Goal: Task Accomplishment & Management: Manage account settings

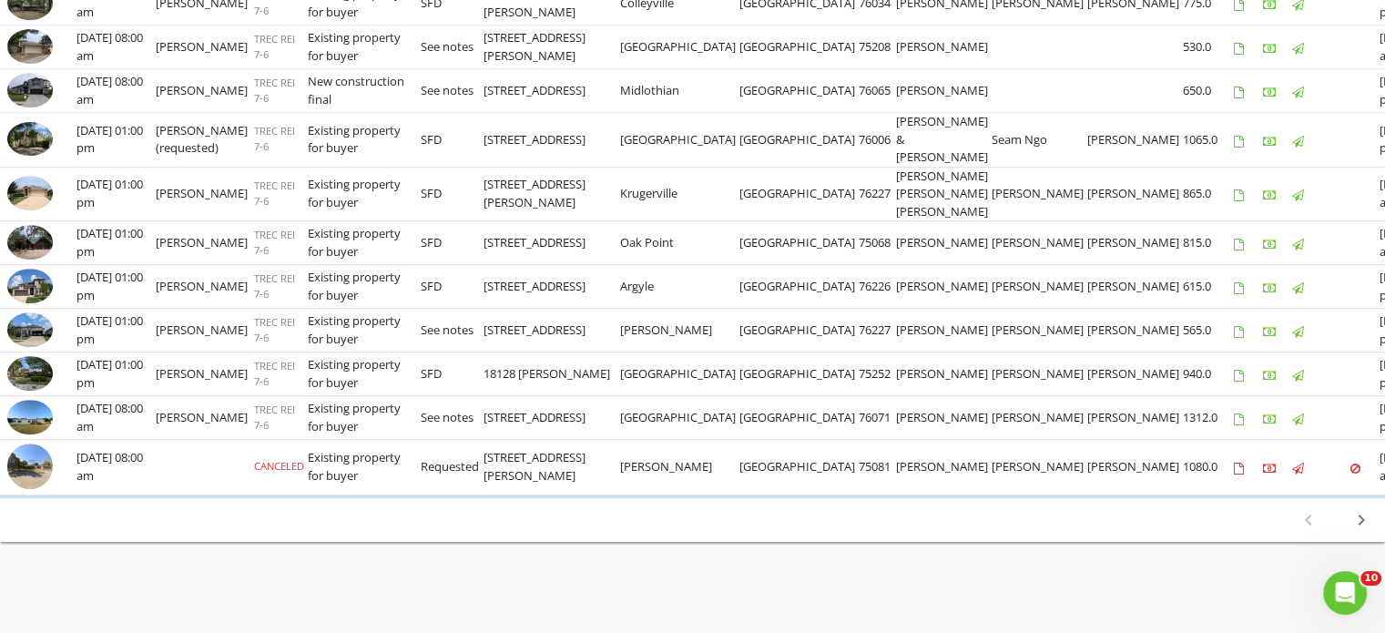
scroll to position [1009, 0]
click at [1352, 523] on icon "chevron_right" at bounding box center [1362, 520] width 22 height 22
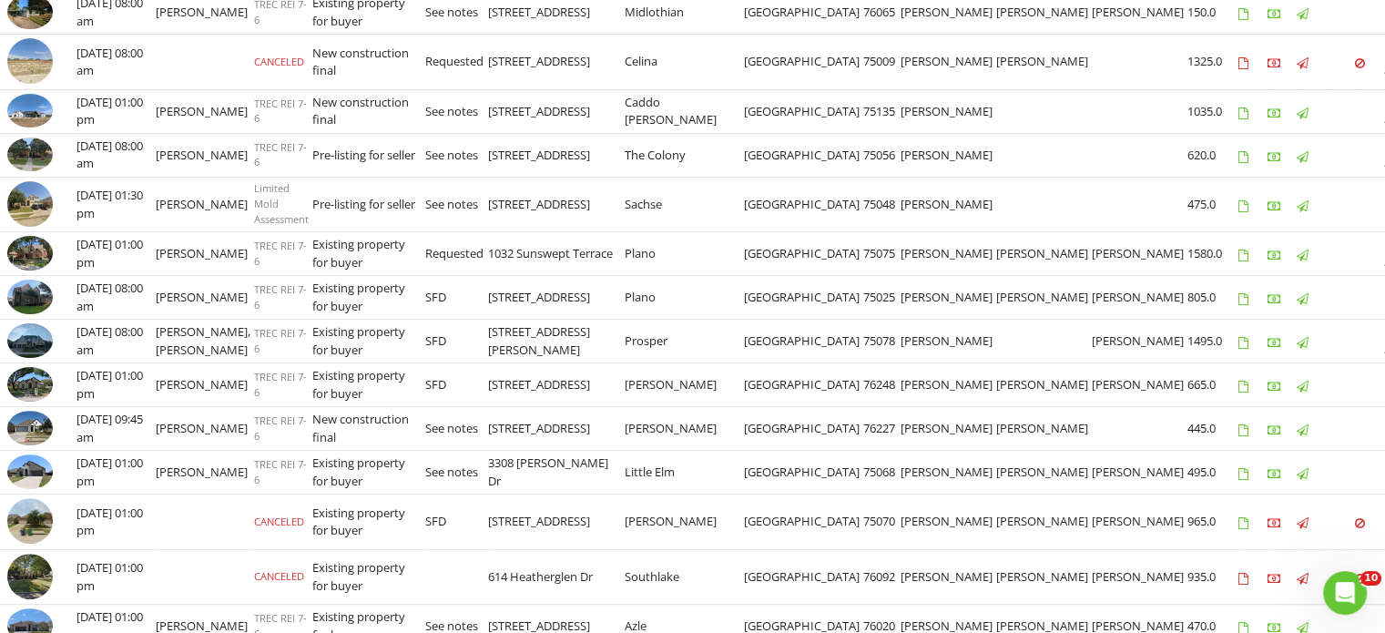
scroll to position [960, 0]
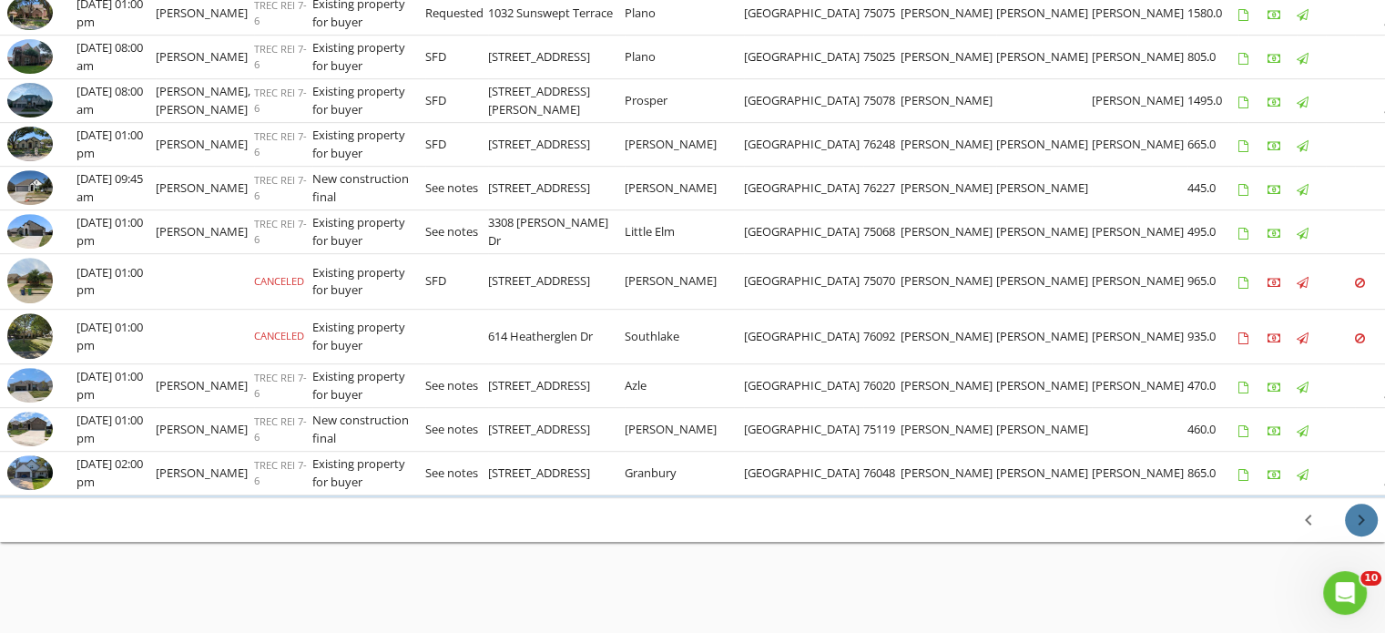
click at [1361, 517] on icon "chevron_right" at bounding box center [1362, 520] width 22 height 22
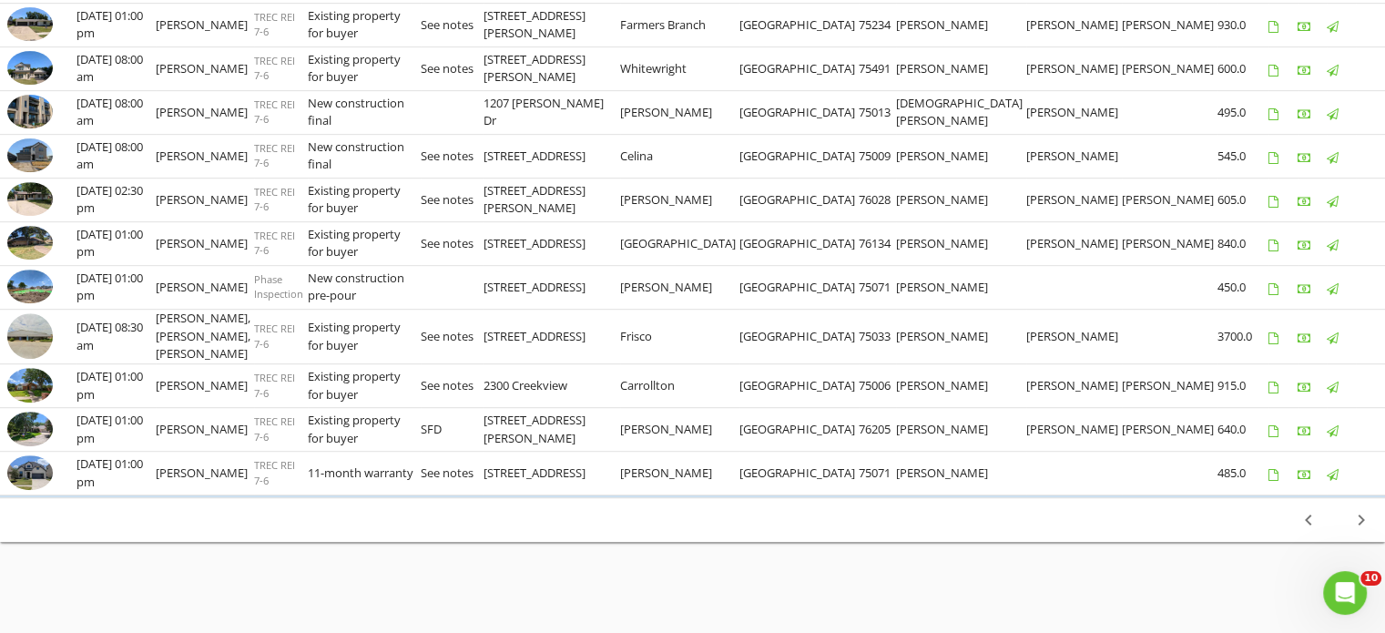
scroll to position [1009, 0]
click at [1357, 516] on icon "chevron_right" at bounding box center [1362, 520] width 22 height 22
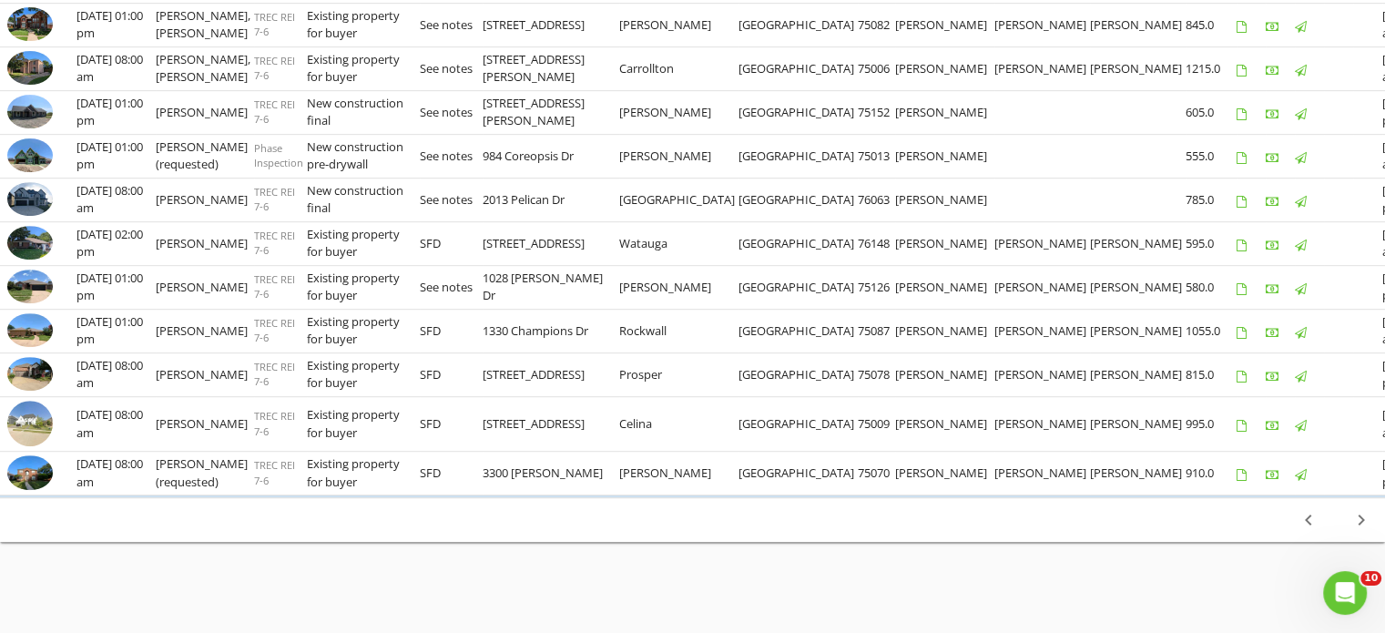
scroll to position [1031, 0]
click at [1355, 525] on icon "chevron_right" at bounding box center [1362, 520] width 22 height 22
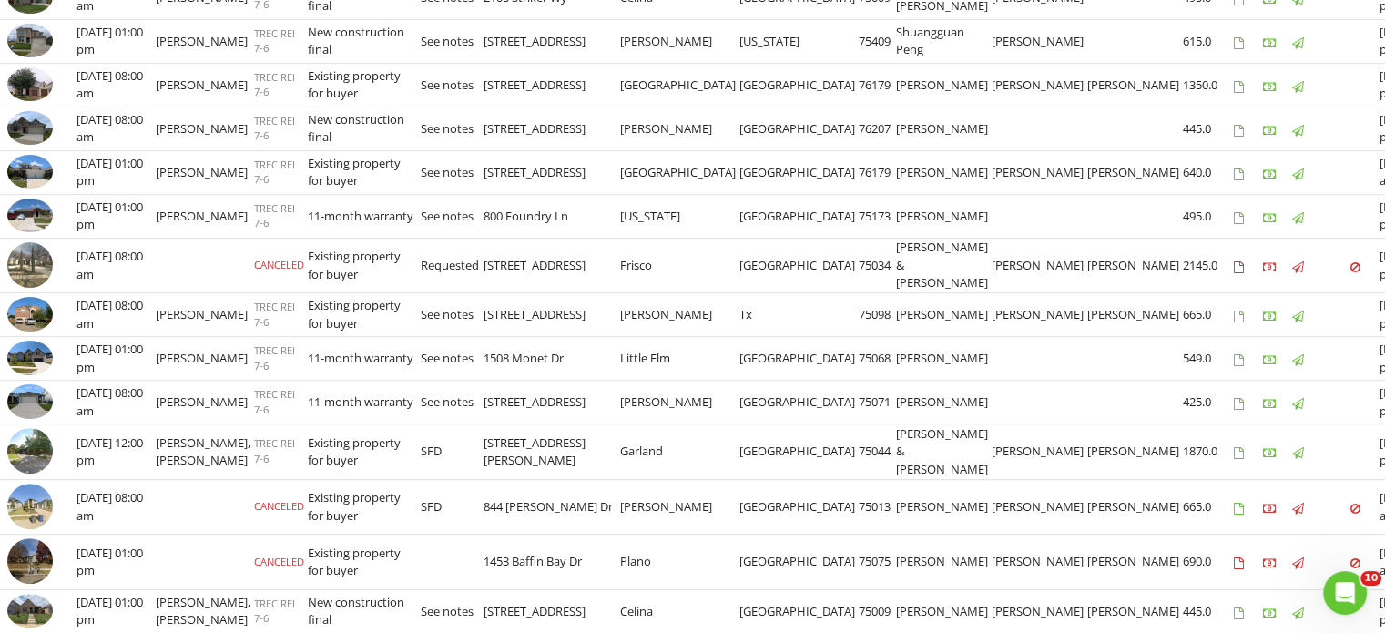
scroll to position [1046, 0]
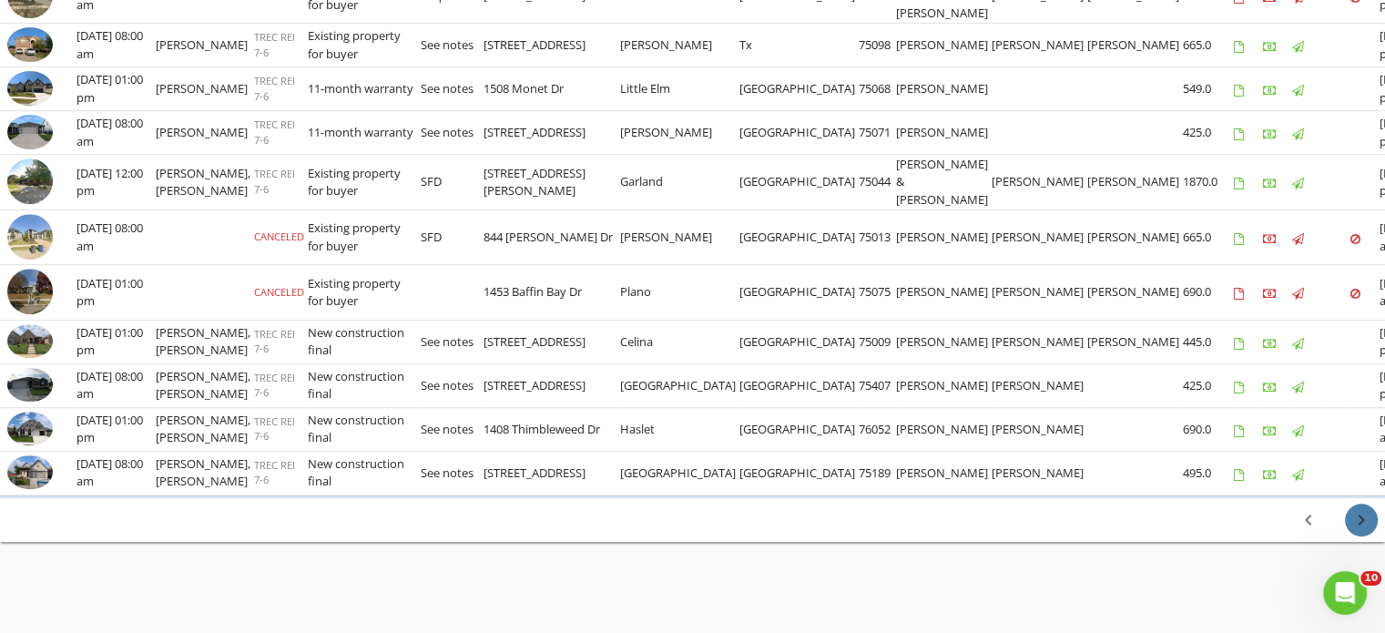
click at [1355, 525] on icon "chevron_right" at bounding box center [1362, 520] width 22 height 22
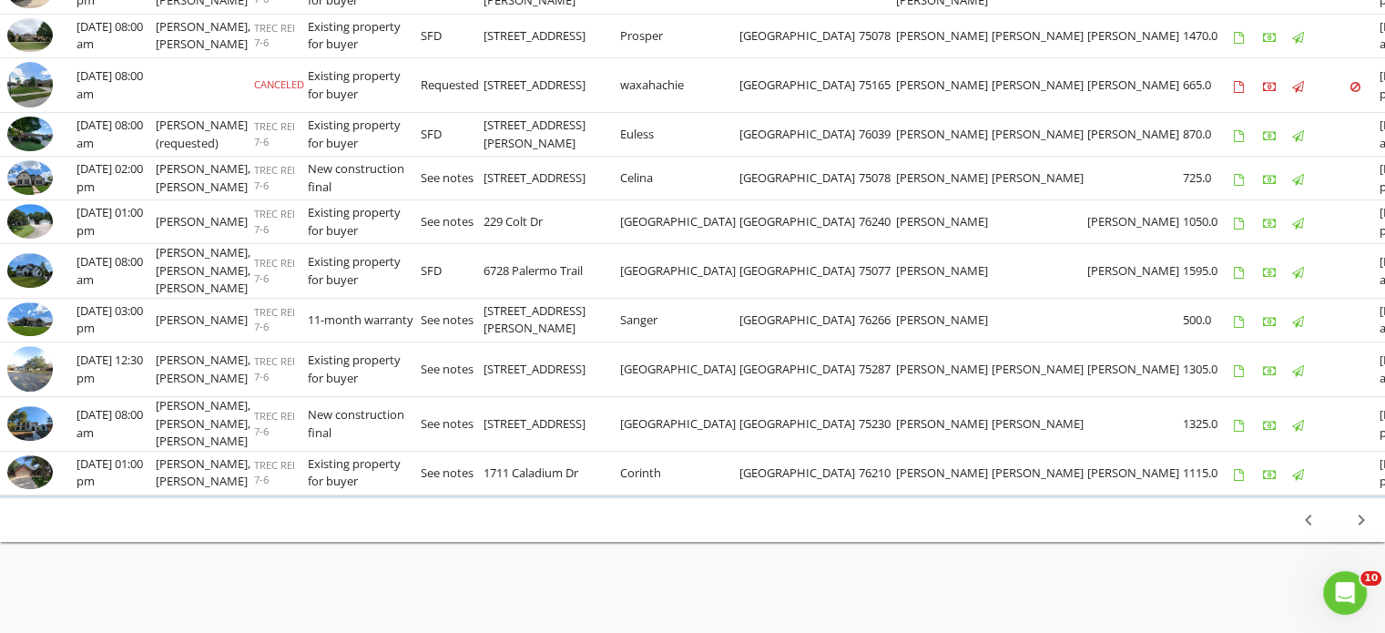
scroll to position [1186, 0]
click at [1359, 525] on icon "chevron_right" at bounding box center [1362, 520] width 22 height 22
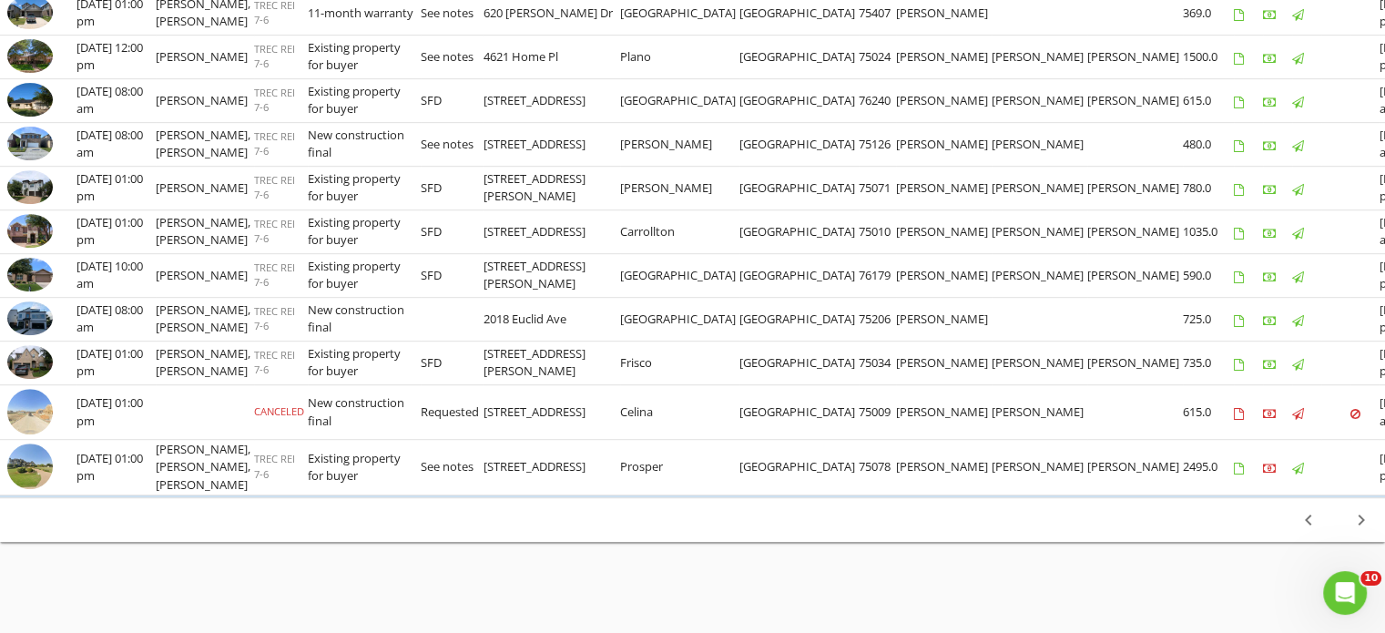
scroll to position [1179, 0]
click at [1359, 524] on icon "chevron_right" at bounding box center [1362, 520] width 22 height 22
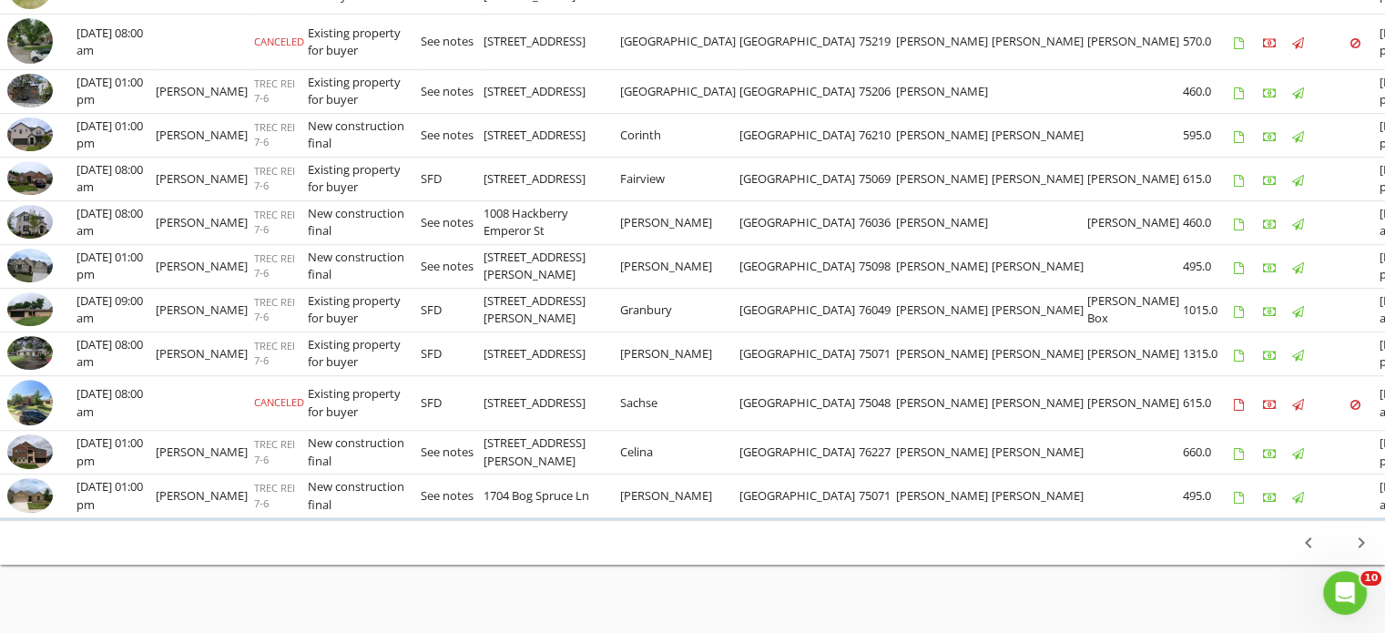
scroll to position [1038, 0]
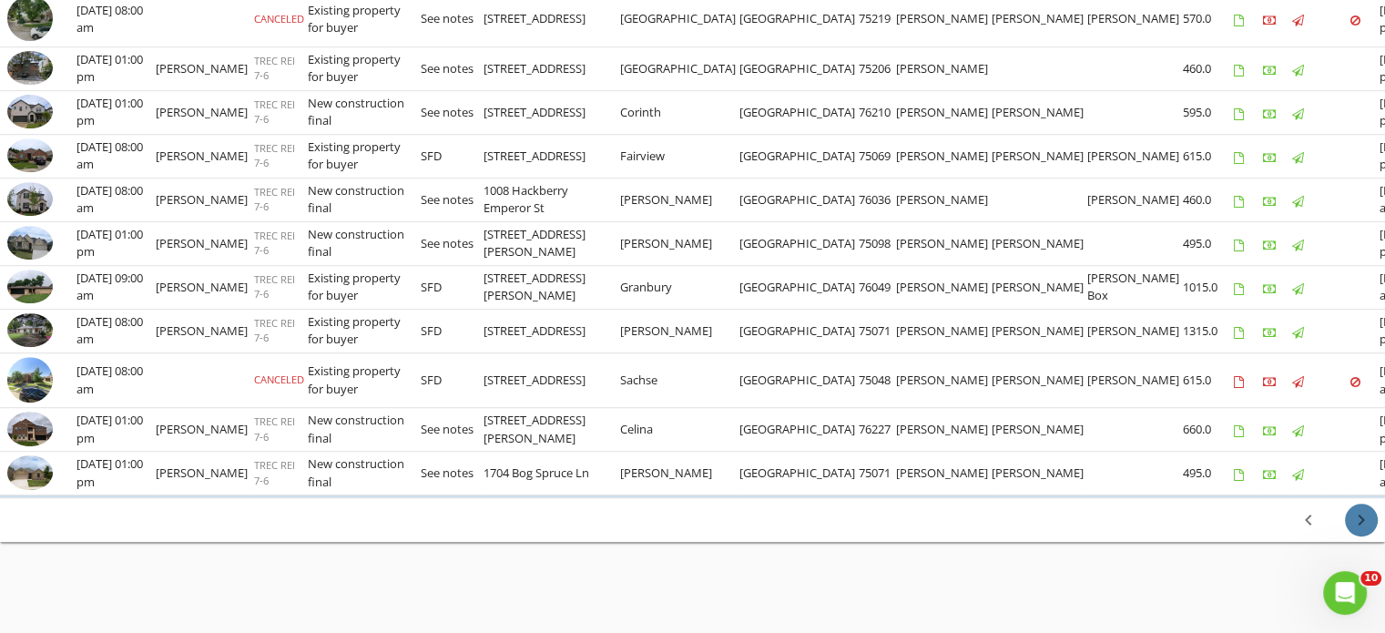
click at [1355, 527] on icon "chevron_right" at bounding box center [1362, 520] width 22 height 22
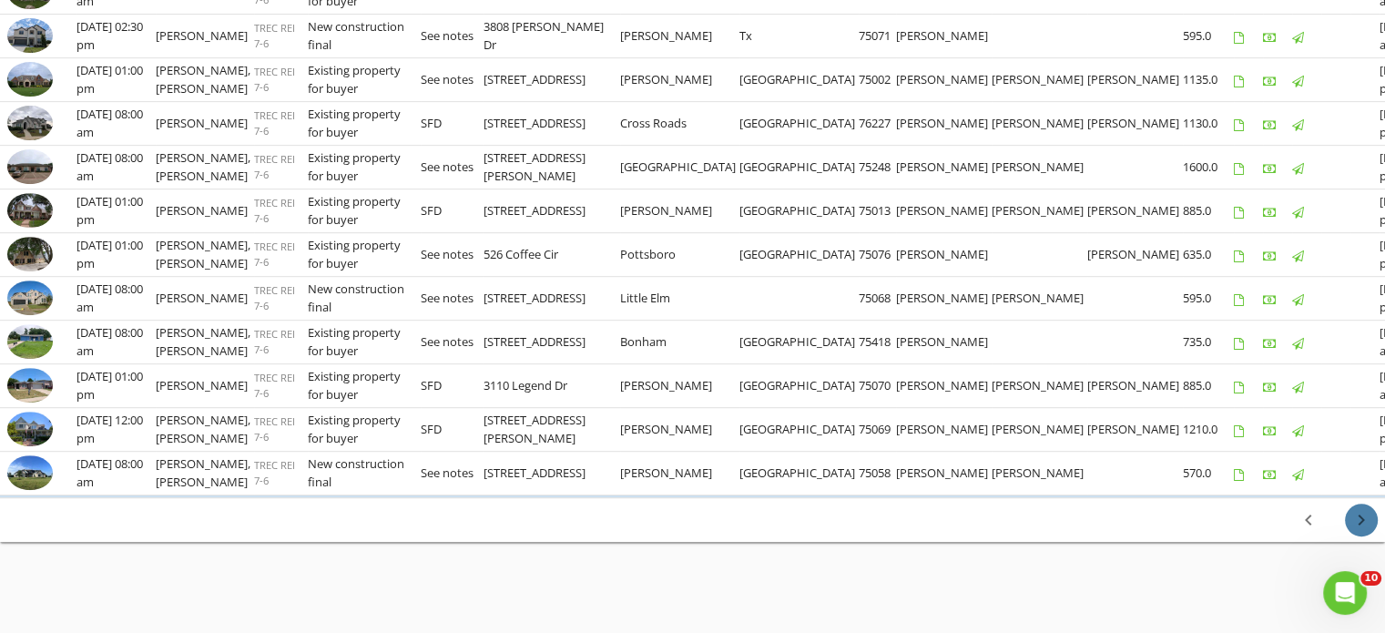
click at [1354, 526] on icon "chevron_right" at bounding box center [1362, 520] width 22 height 22
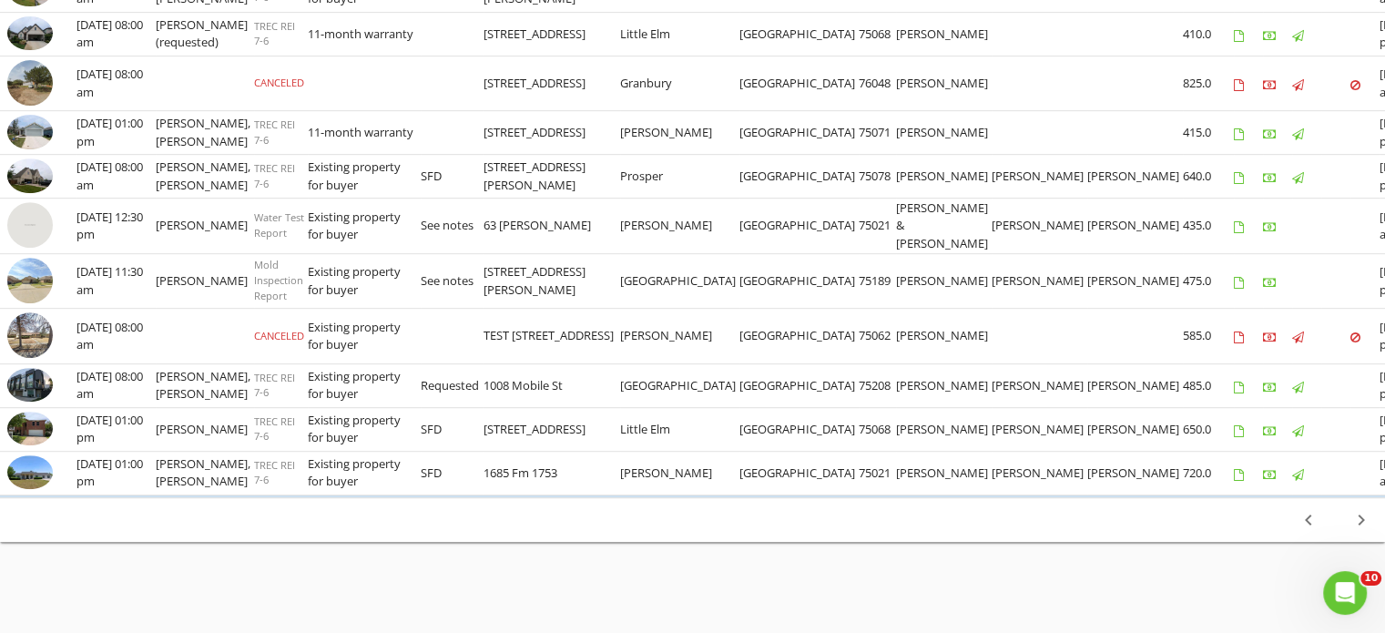
scroll to position [1118, 0]
click at [1356, 526] on icon "chevron_right" at bounding box center [1362, 520] width 22 height 22
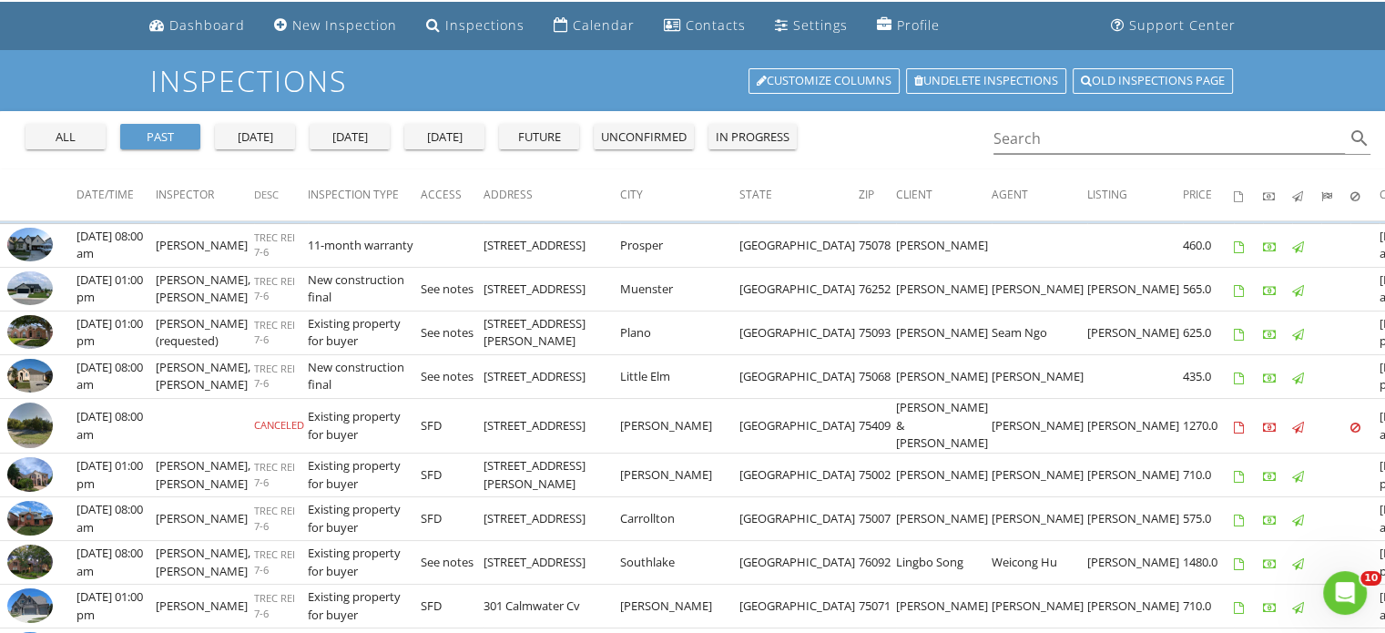
scroll to position [0, 0]
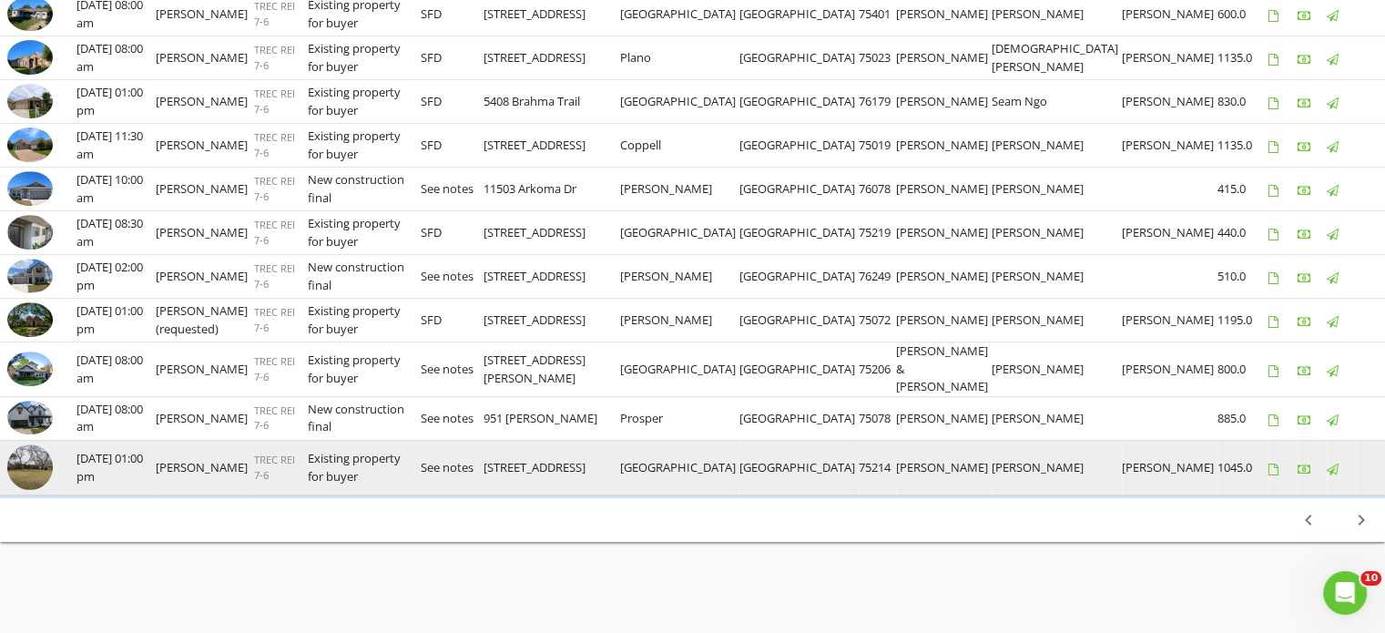
click at [29, 465] on img at bounding box center [30, 467] width 46 height 46
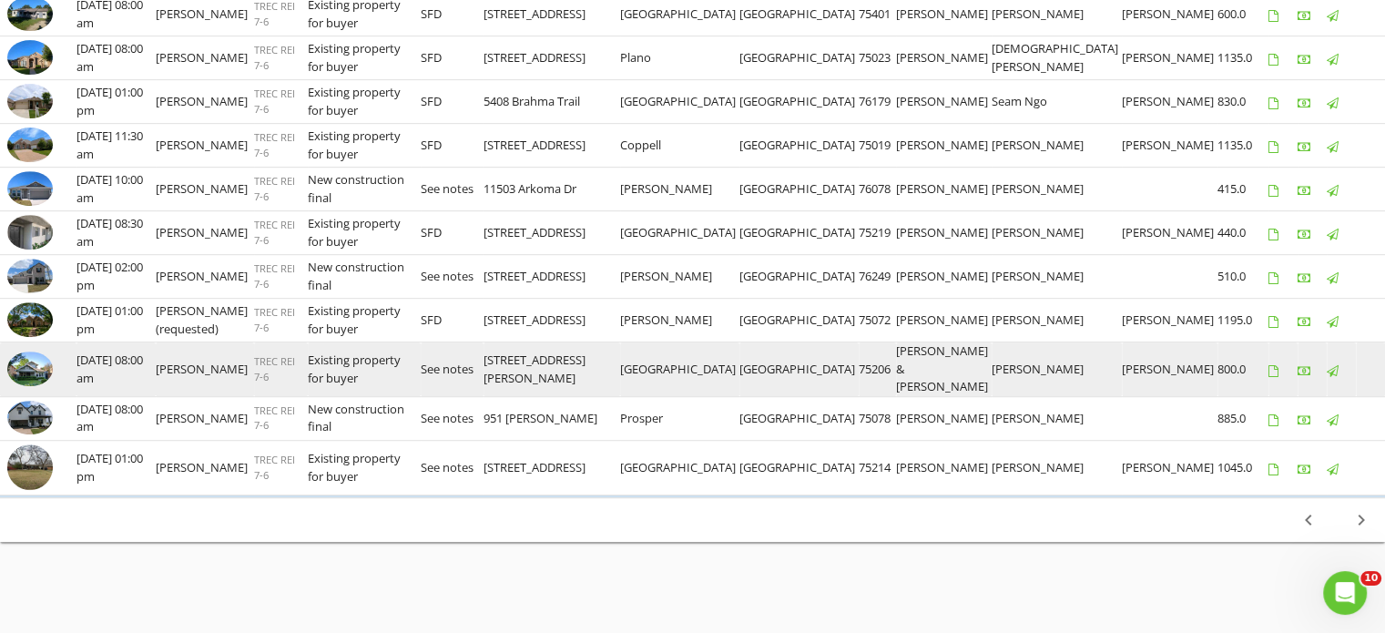
click at [31, 371] on img at bounding box center [30, 369] width 46 height 35
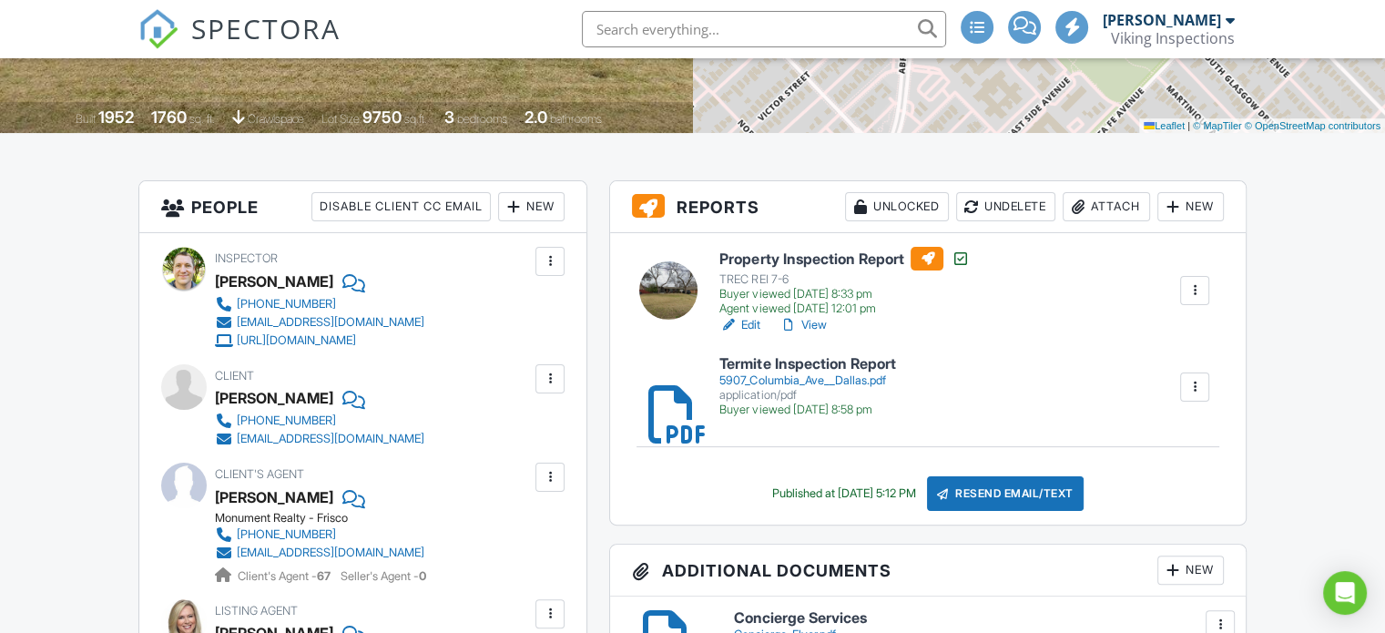
click at [819, 331] on link "View" at bounding box center [802, 325] width 47 height 18
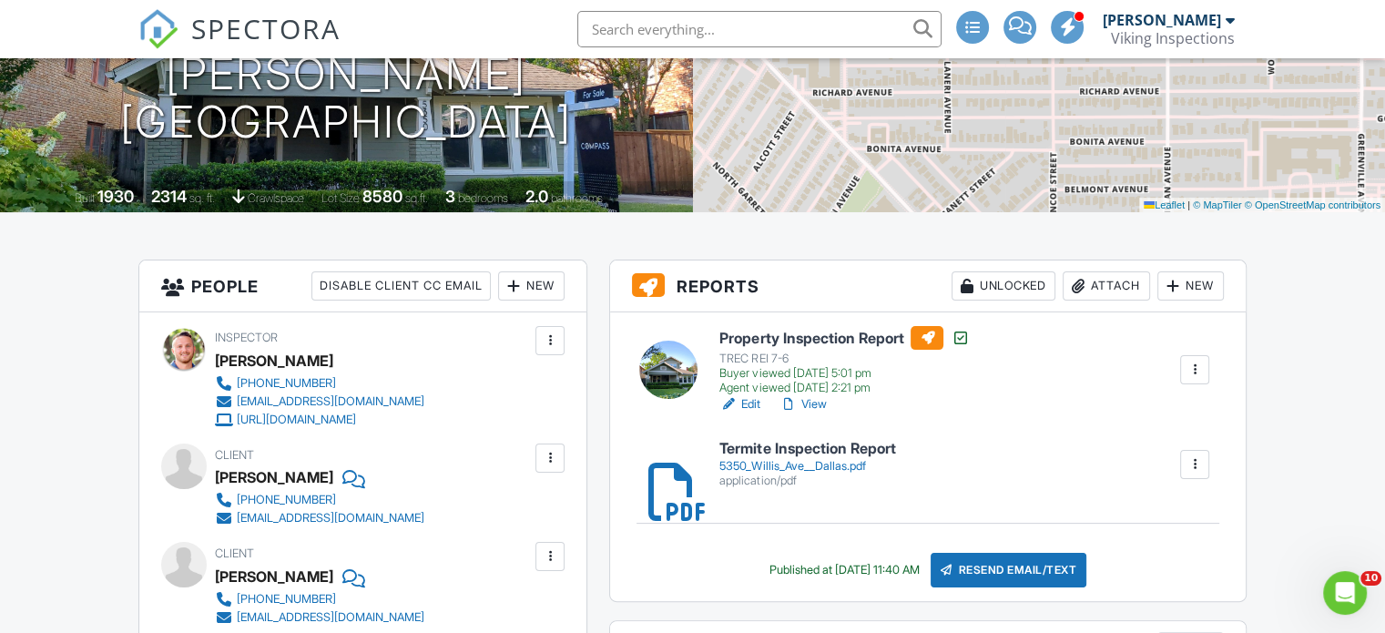
click at [812, 408] on link "View" at bounding box center [802, 404] width 47 height 18
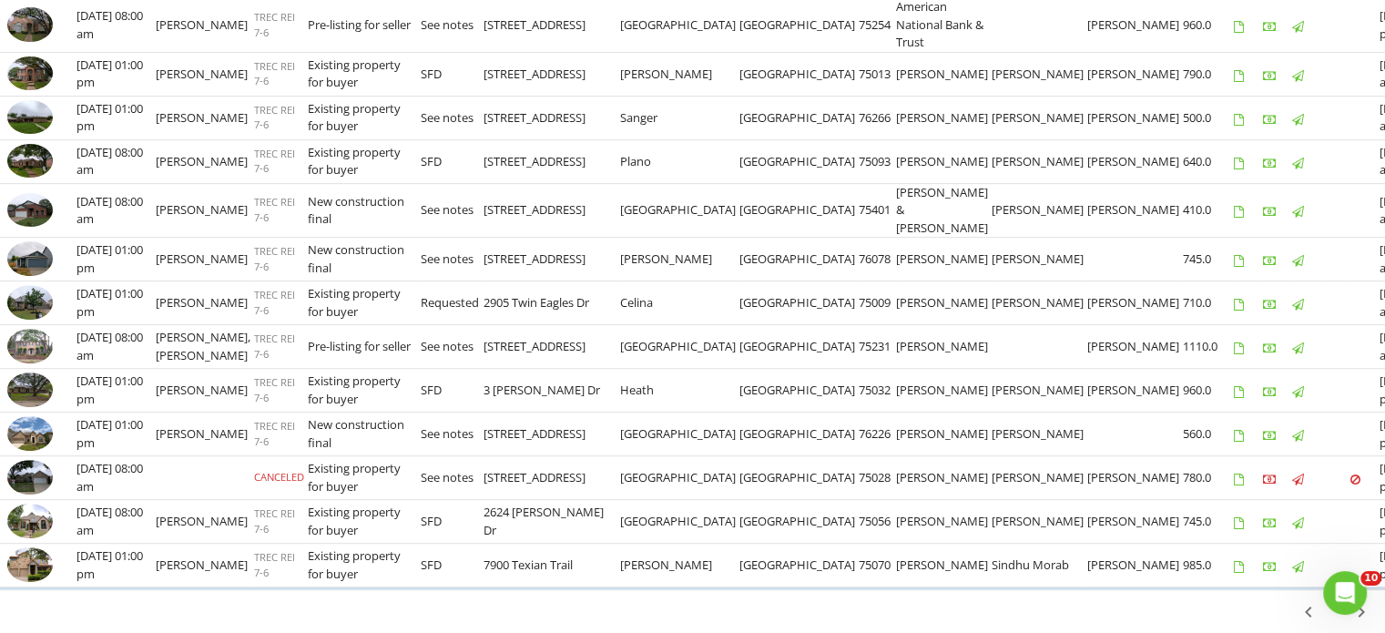
scroll to position [954, 0]
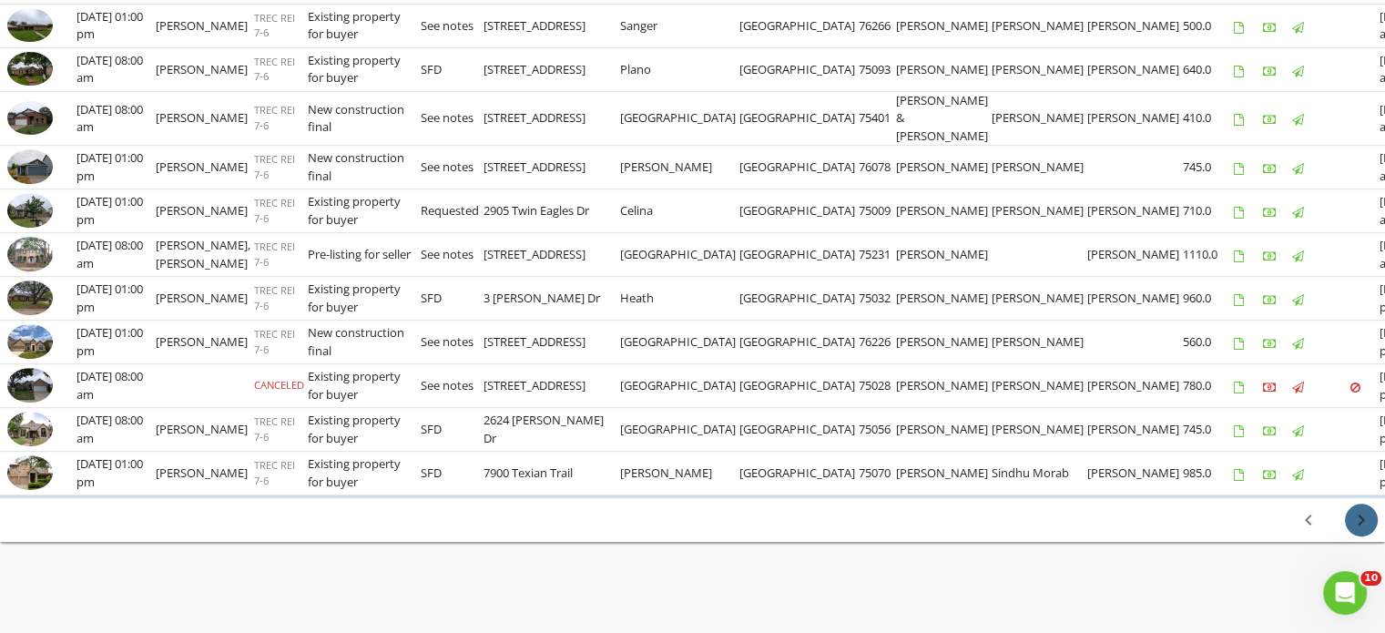
click at [1361, 517] on icon "chevron_right" at bounding box center [1362, 520] width 22 height 22
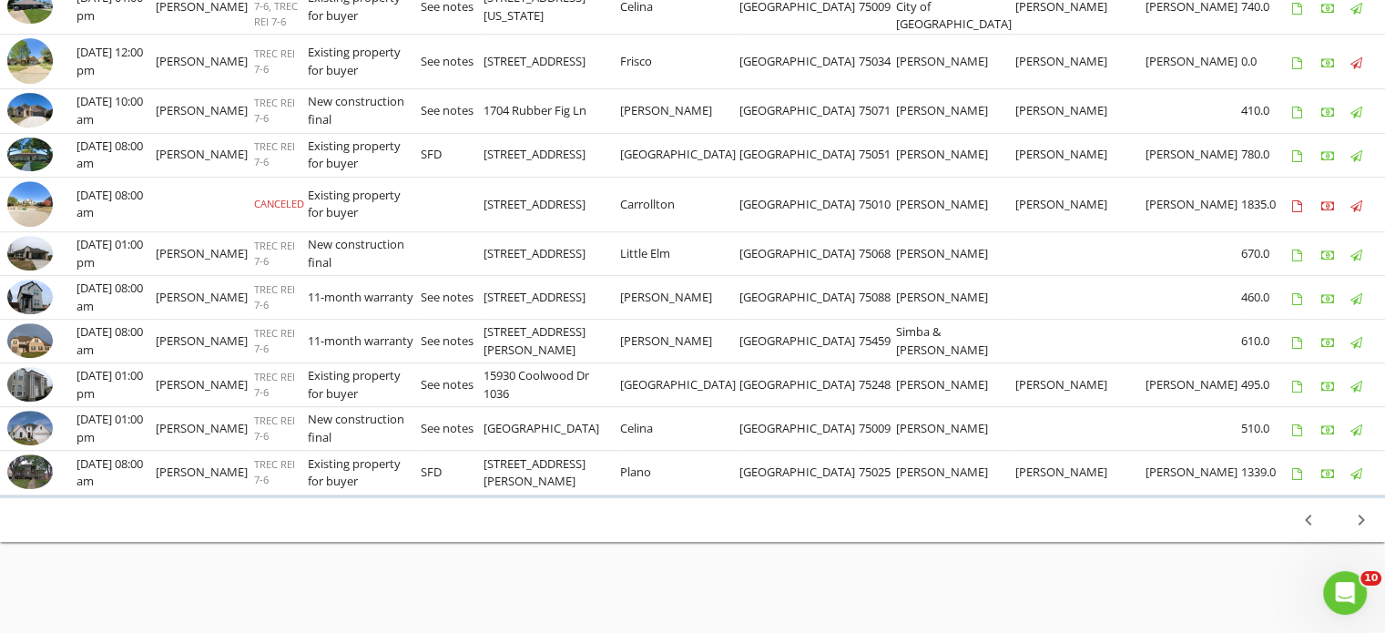
scroll to position [1013, 0]
click at [1357, 521] on icon "chevron_right" at bounding box center [1362, 520] width 22 height 22
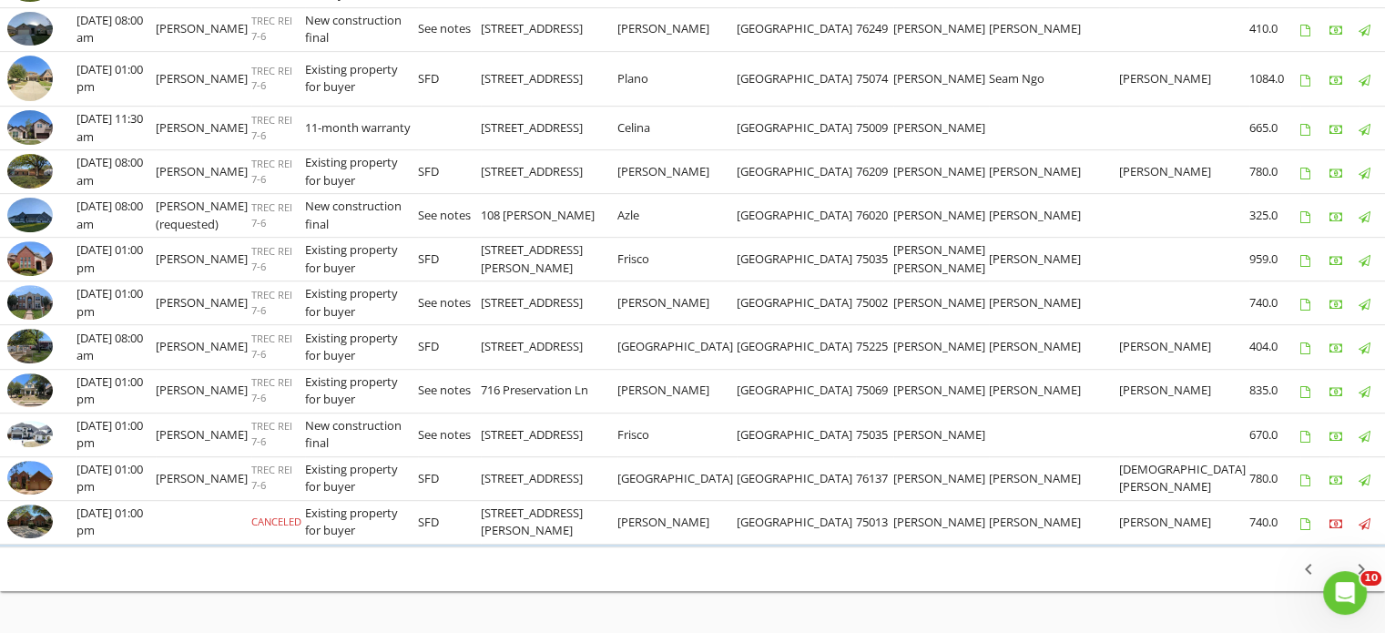
scroll to position [987, 0]
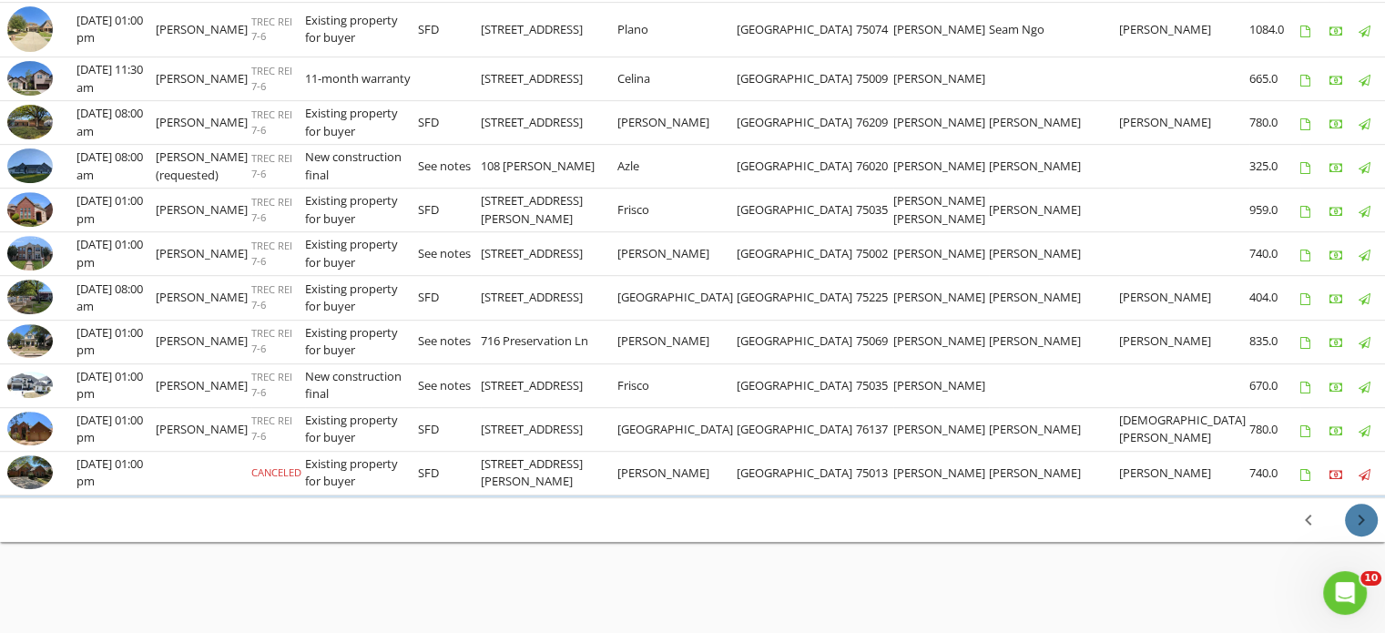
click at [1354, 522] on icon "chevron_right" at bounding box center [1362, 520] width 22 height 22
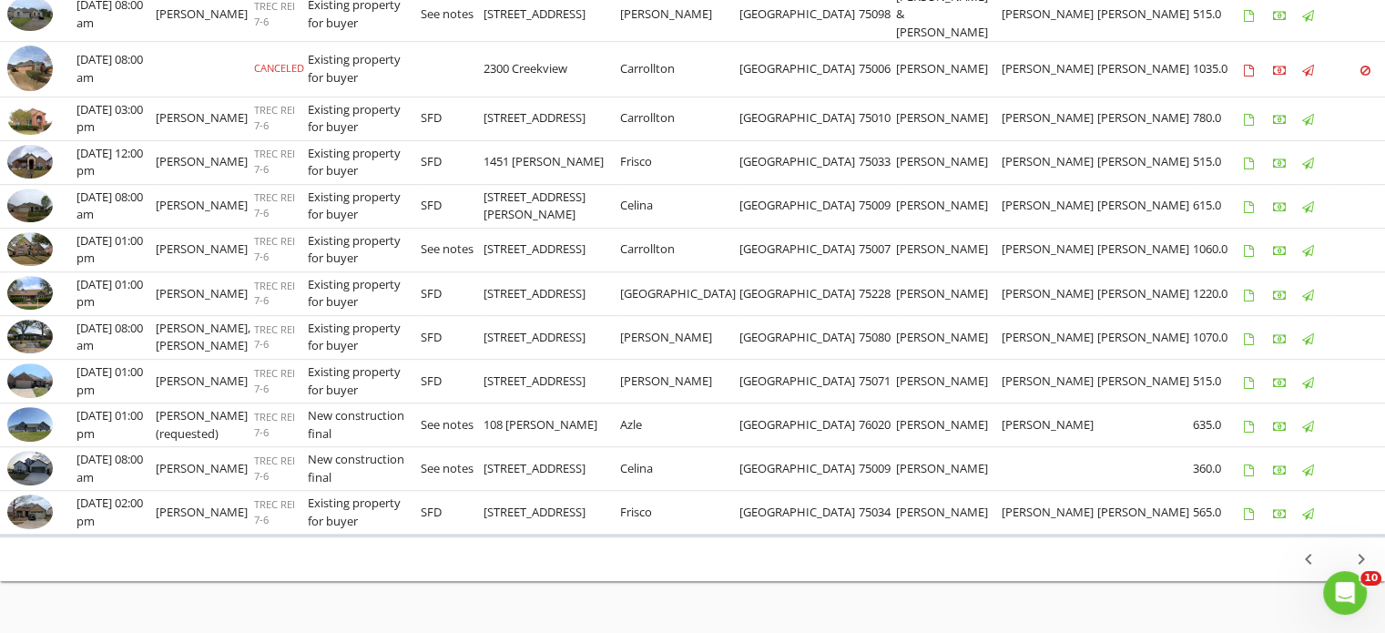
scroll to position [1015, 0]
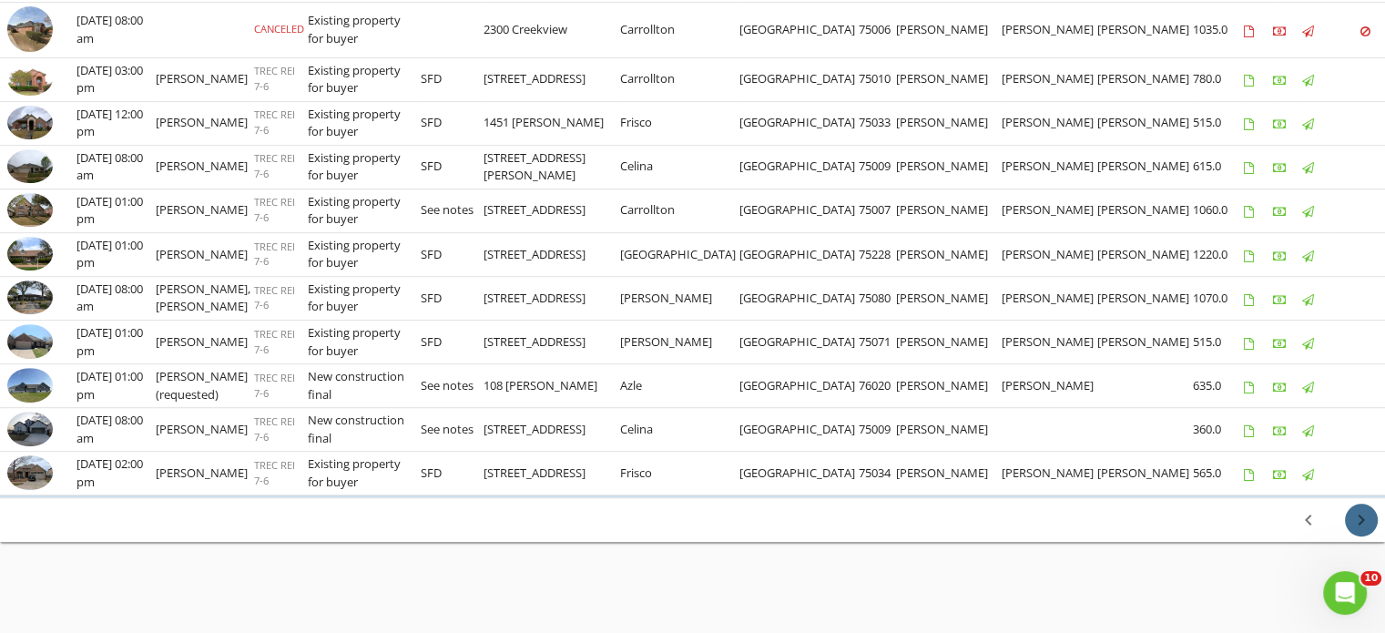
click at [1357, 518] on icon "chevron_right" at bounding box center [1362, 520] width 22 height 22
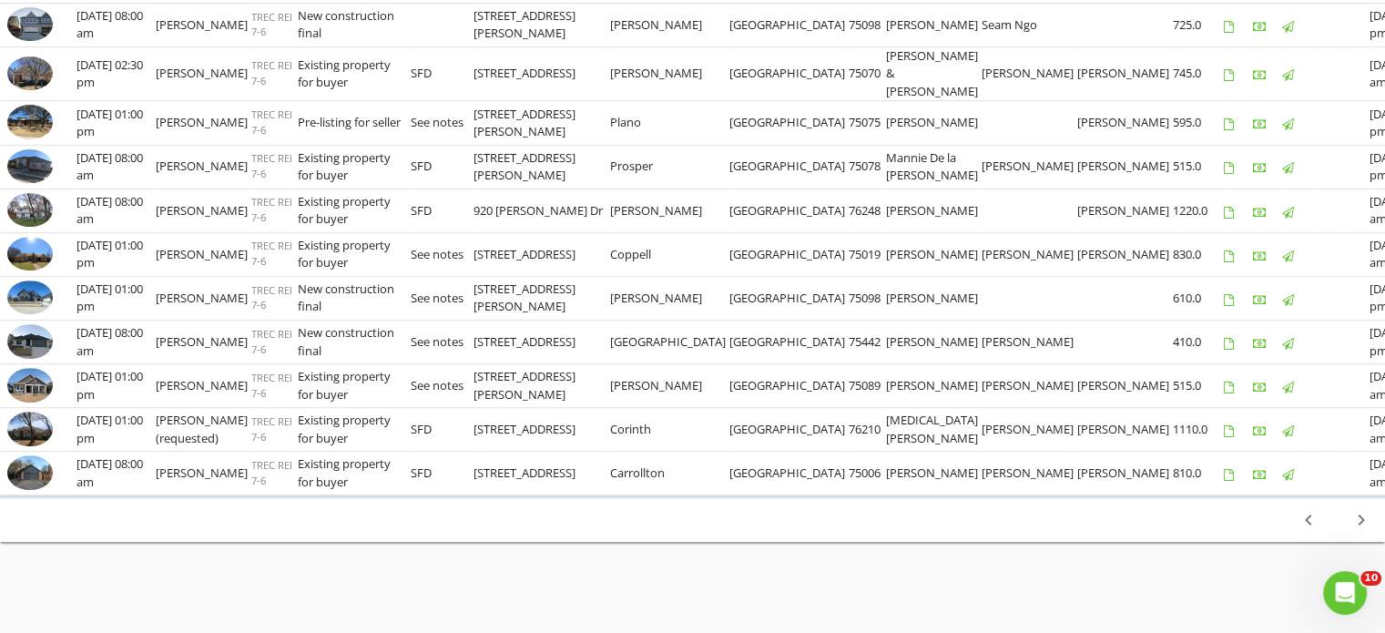
scroll to position [945, 0]
click at [1356, 520] on icon "chevron_right" at bounding box center [1362, 520] width 22 height 22
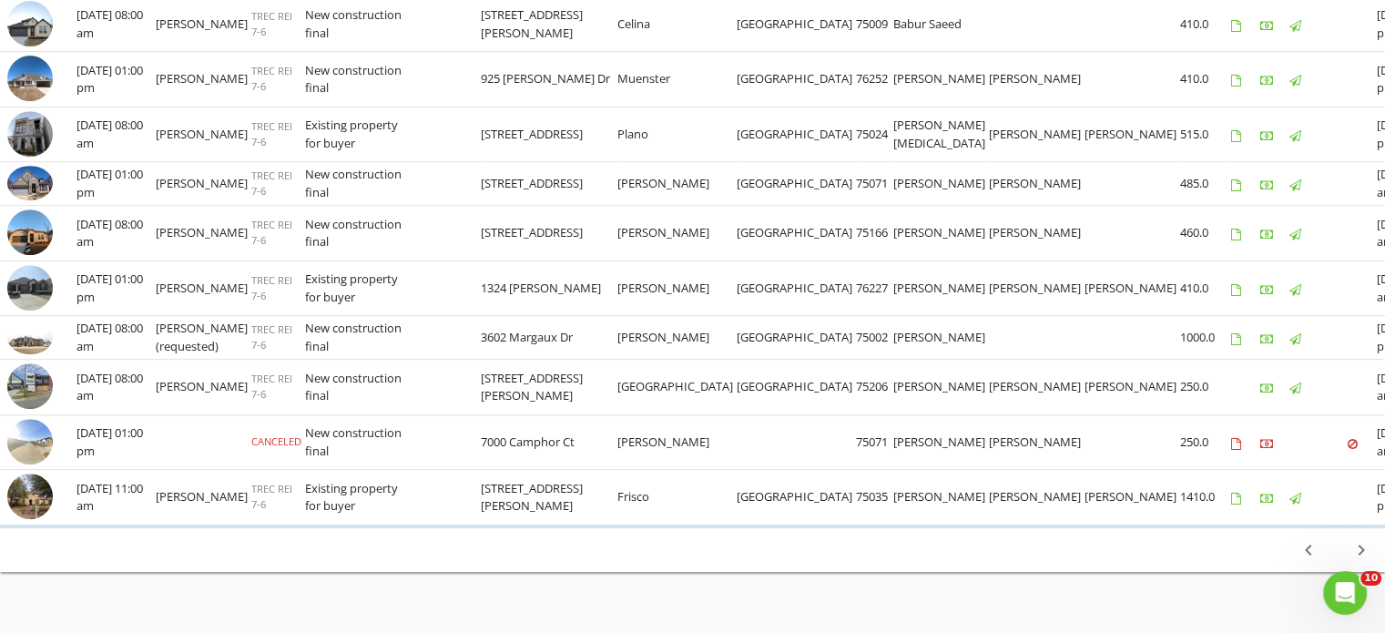
scroll to position [1030, 0]
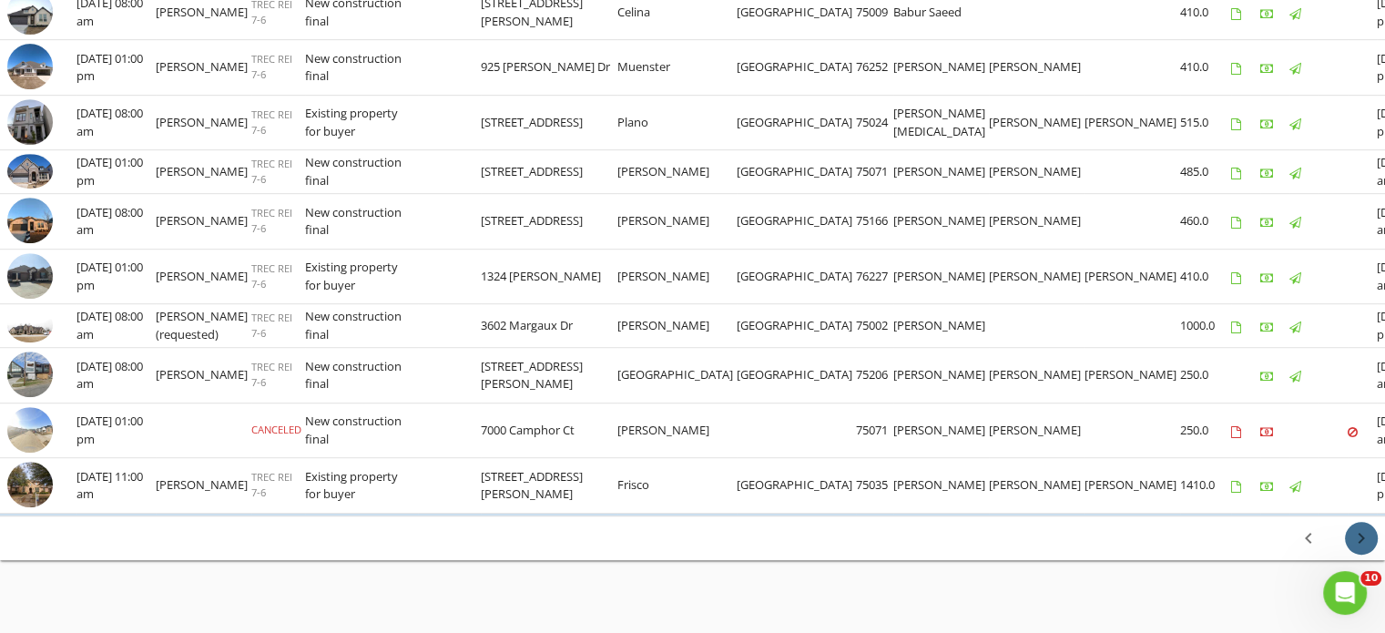
click at [1361, 549] on icon "chevron_right" at bounding box center [1362, 538] width 22 height 22
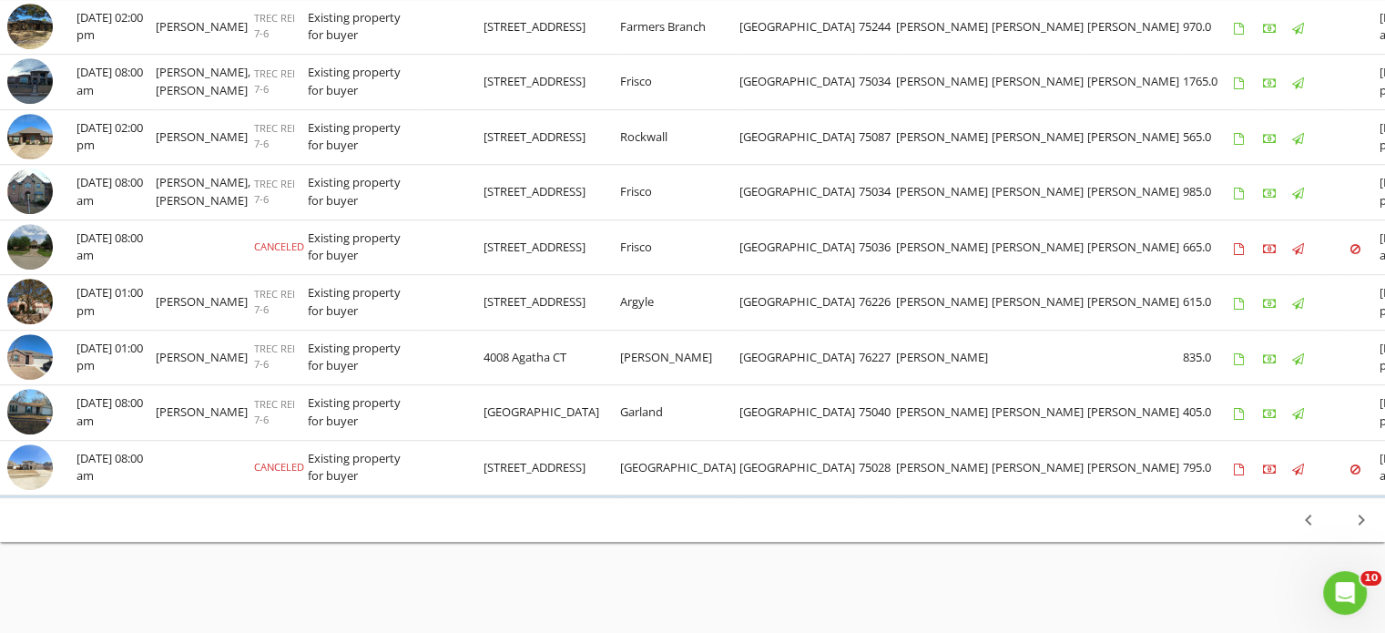
scroll to position [1187, 0]
click at [1356, 523] on icon "chevron_right" at bounding box center [1362, 520] width 22 height 22
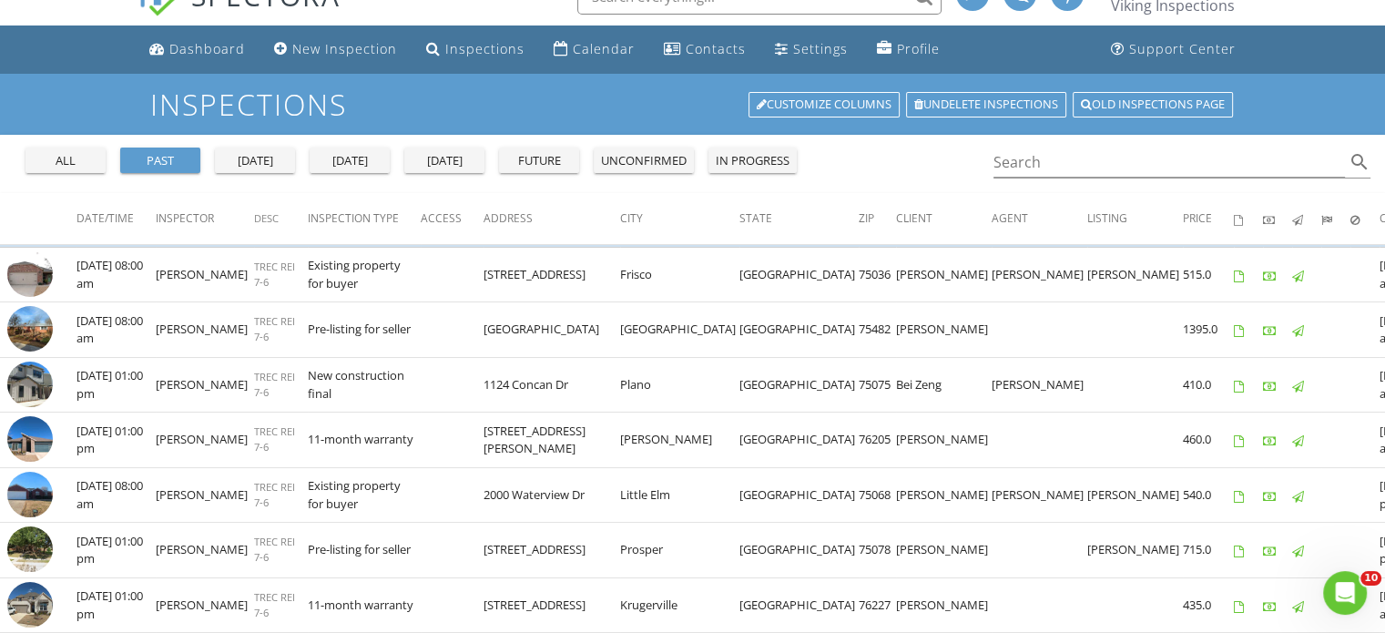
scroll to position [0, 0]
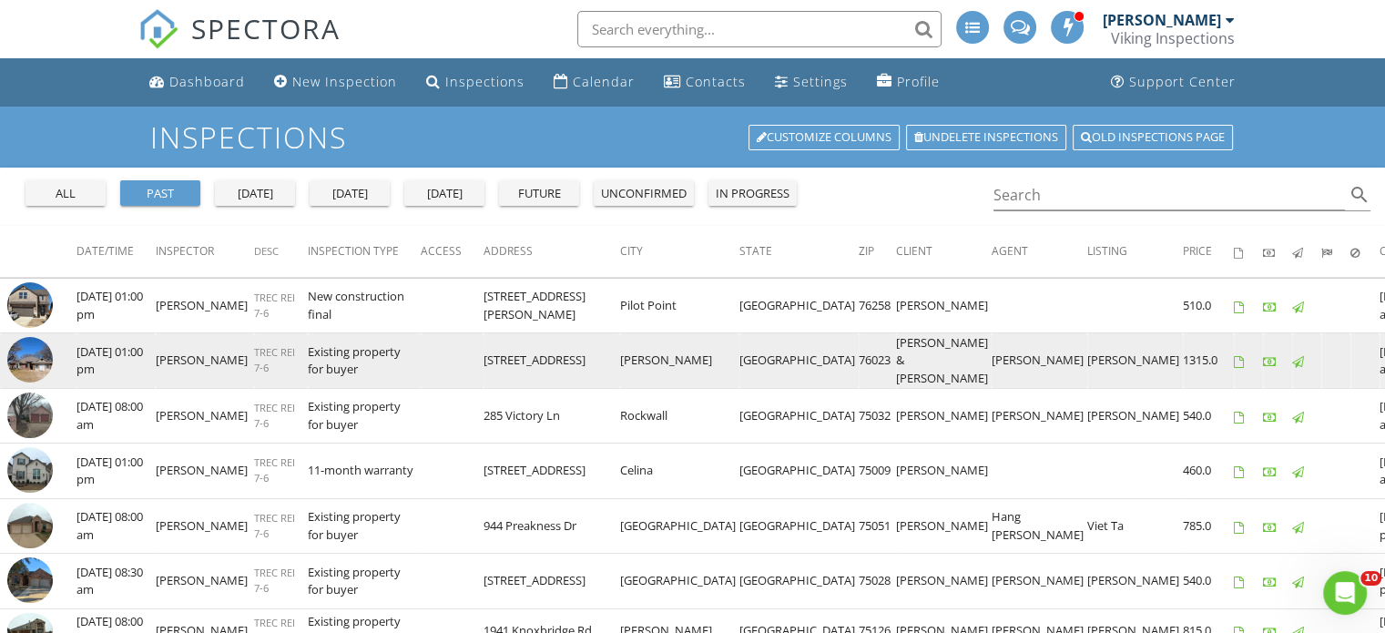
click at [22, 371] on img at bounding box center [30, 360] width 46 height 46
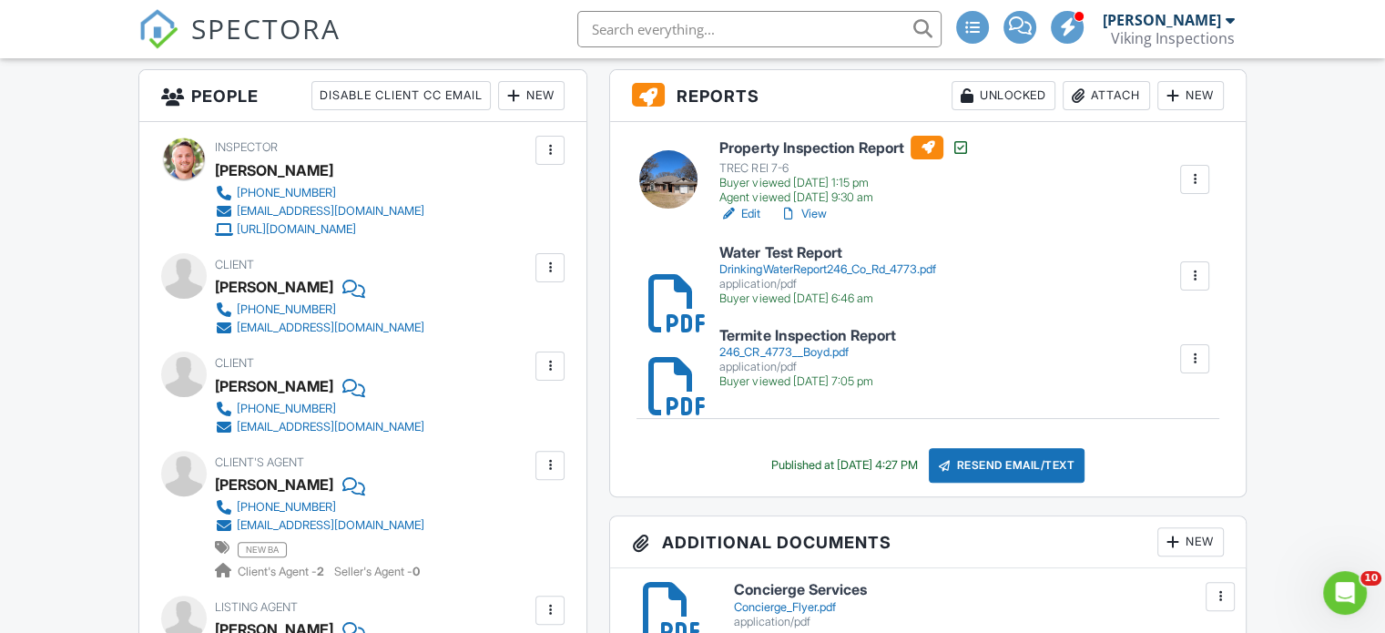
click at [820, 219] on link "View" at bounding box center [802, 214] width 47 height 18
